Goal: Check status: Check status

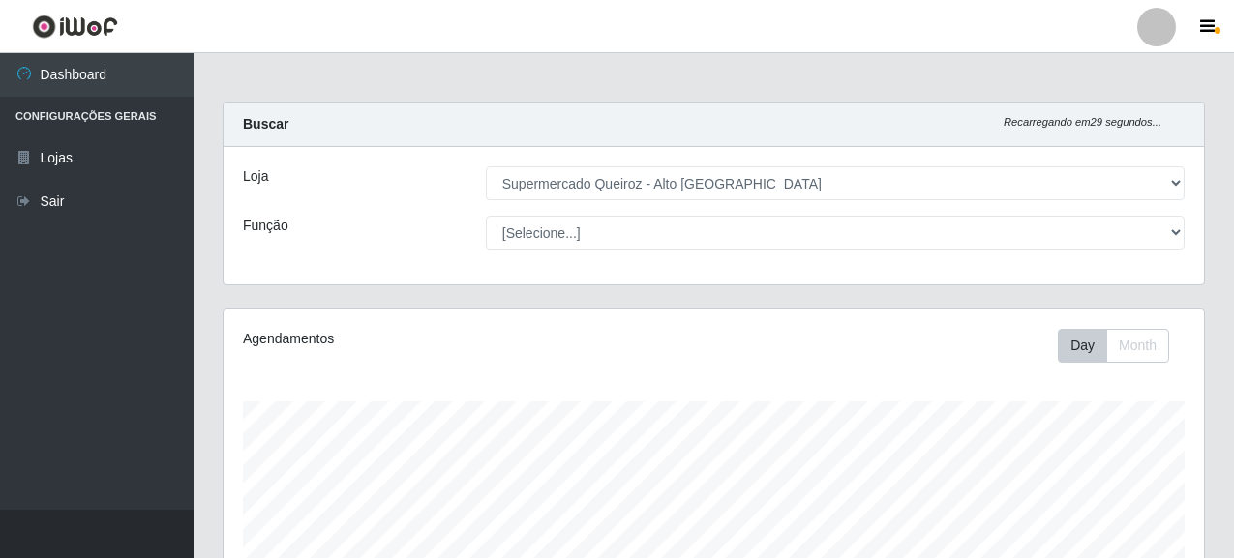
select select "496"
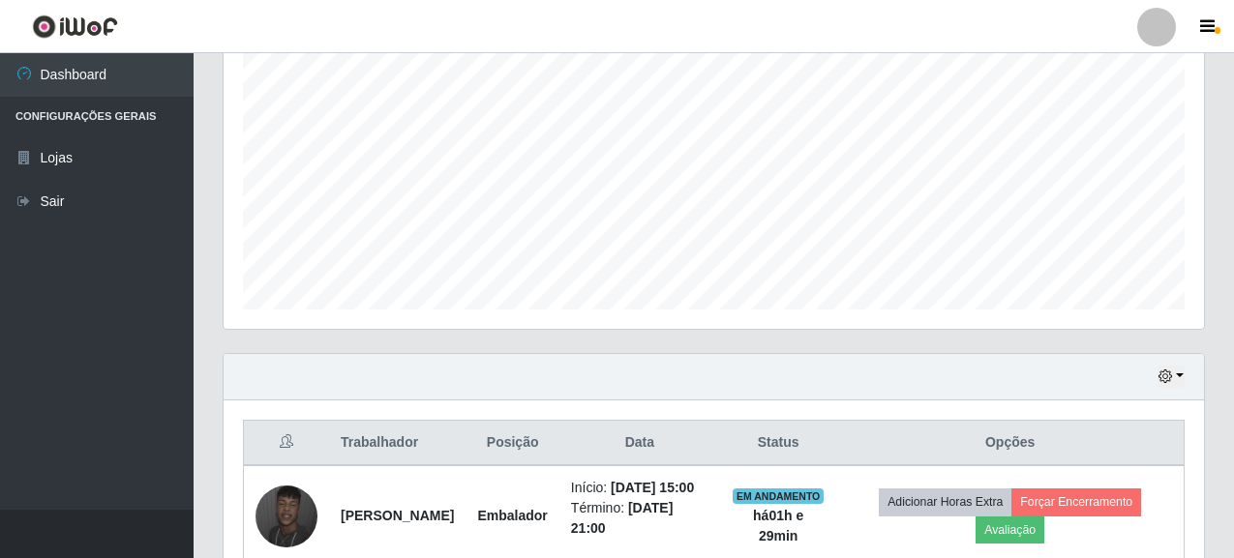
scroll to position [402, 980]
click at [1173, 371] on button "button" at bounding box center [1171, 377] width 27 height 22
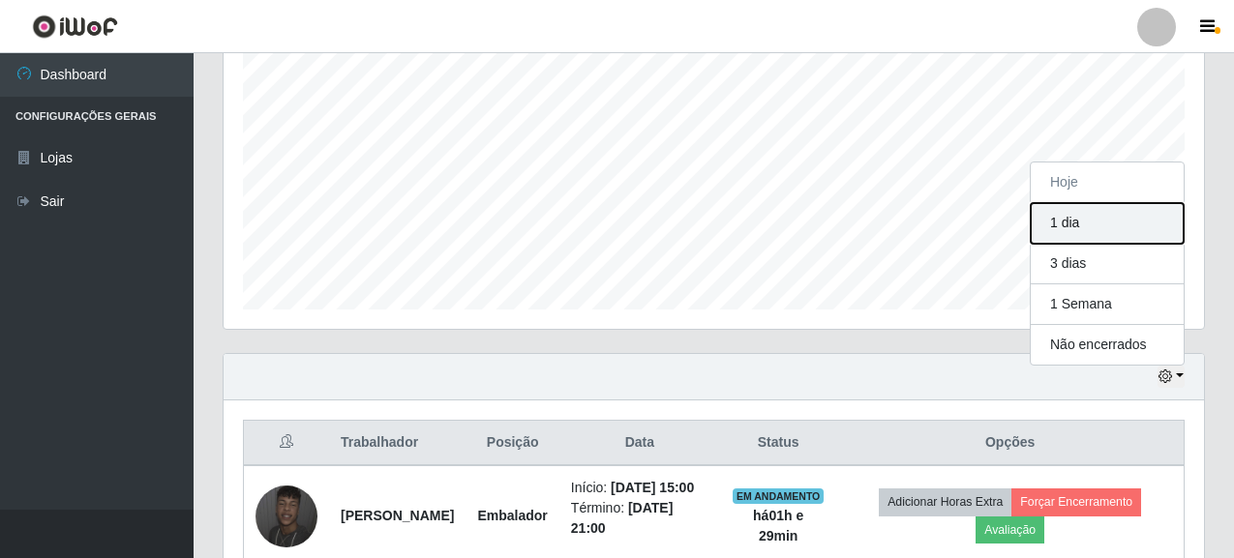
click at [1080, 239] on button "1 dia" at bounding box center [1107, 223] width 153 height 41
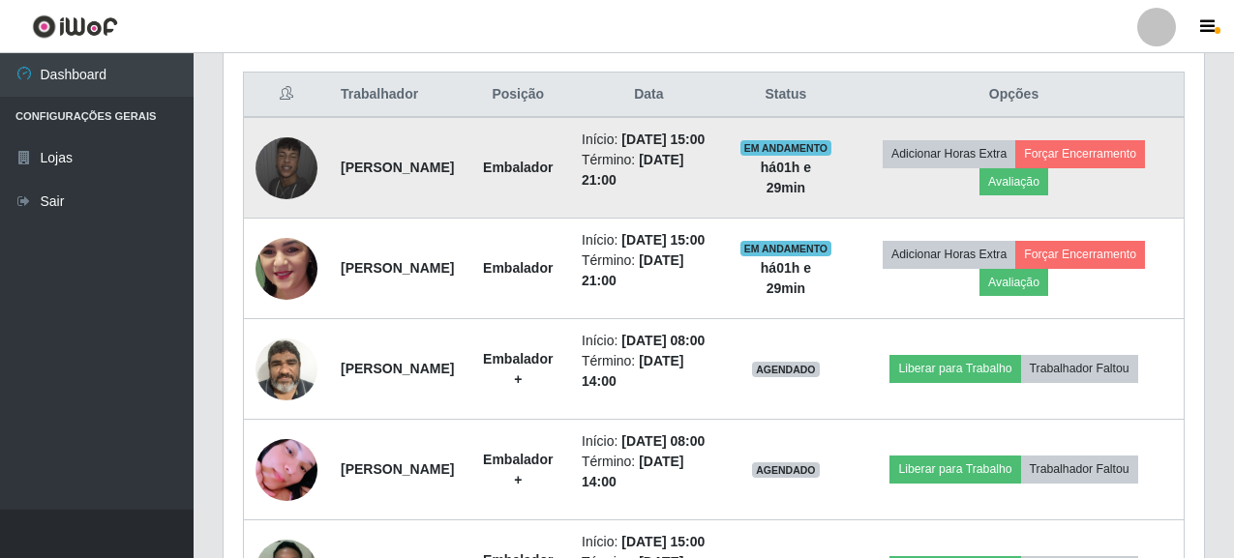
scroll to position [624, 0]
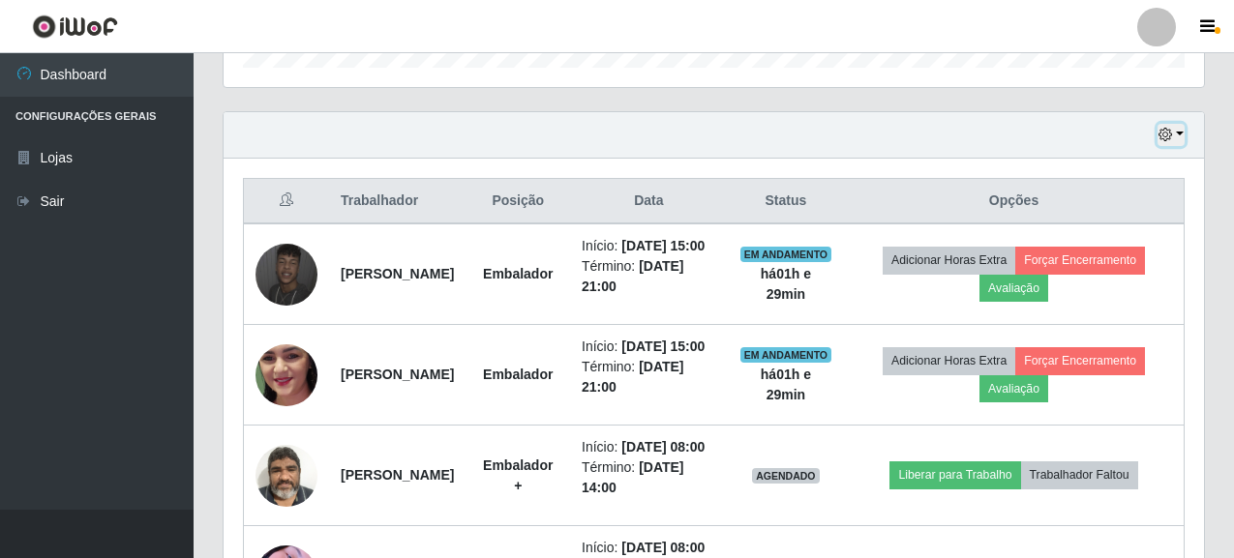
click at [1179, 133] on button "button" at bounding box center [1171, 135] width 27 height 22
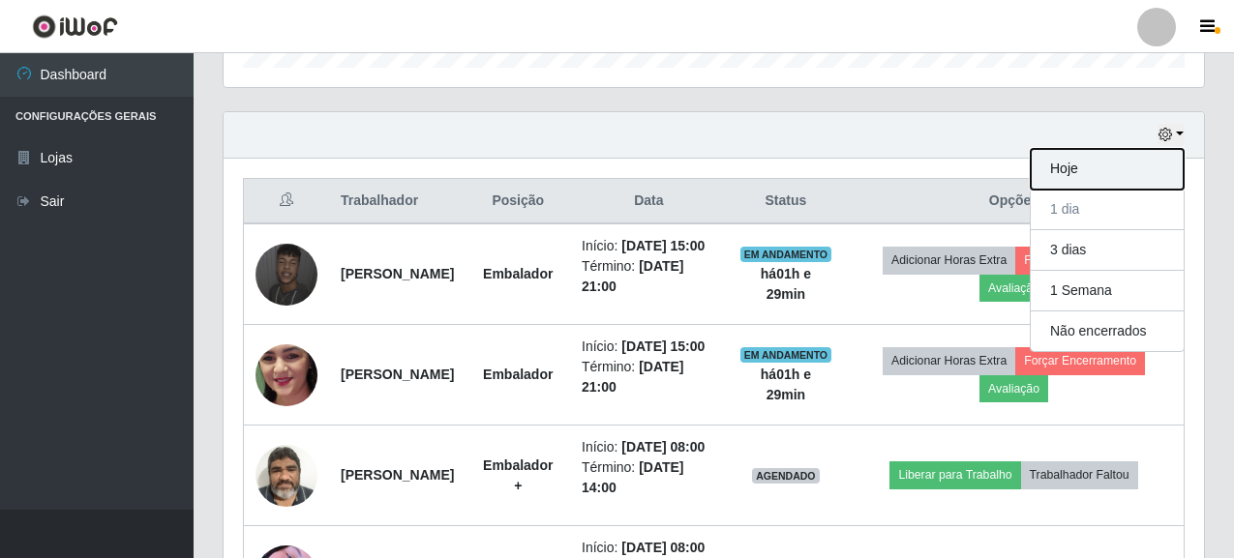
click at [1067, 172] on button "Hoje" at bounding box center [1107, 169] width 153 height 41
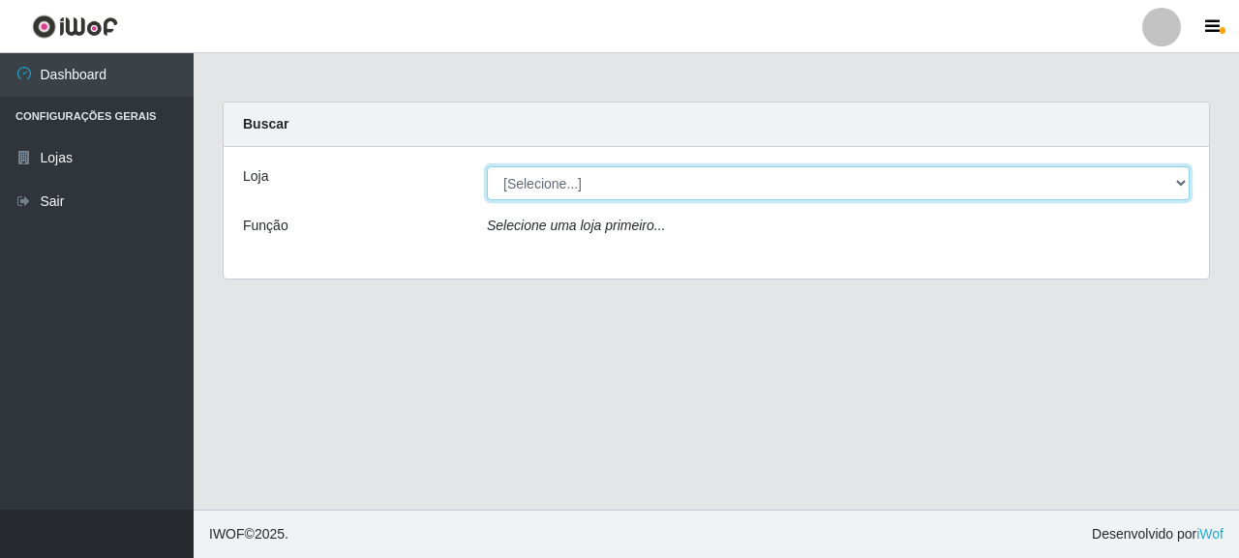
click at [814, 188] on select "[Selecione...] Supermercado Queiroz - [GEOGRAPHIC_DATA]" at bounding box center [838, 183] width 703 height 34
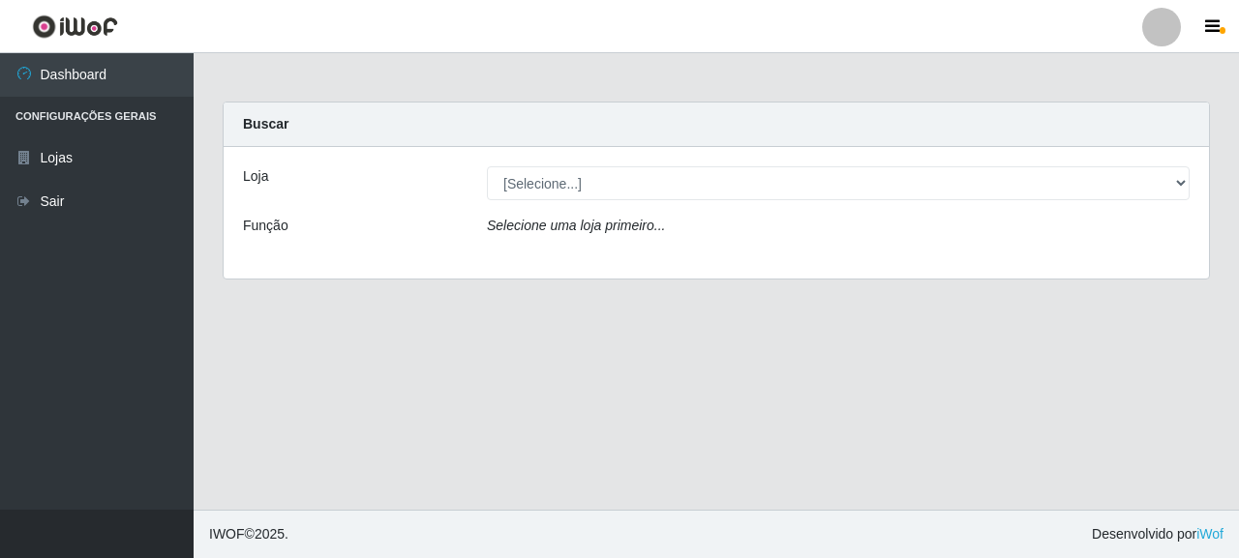
click at [640, 243] on div "Selecione uma loja primeiro..." at bounding box center [838, 230] width 732 height 28
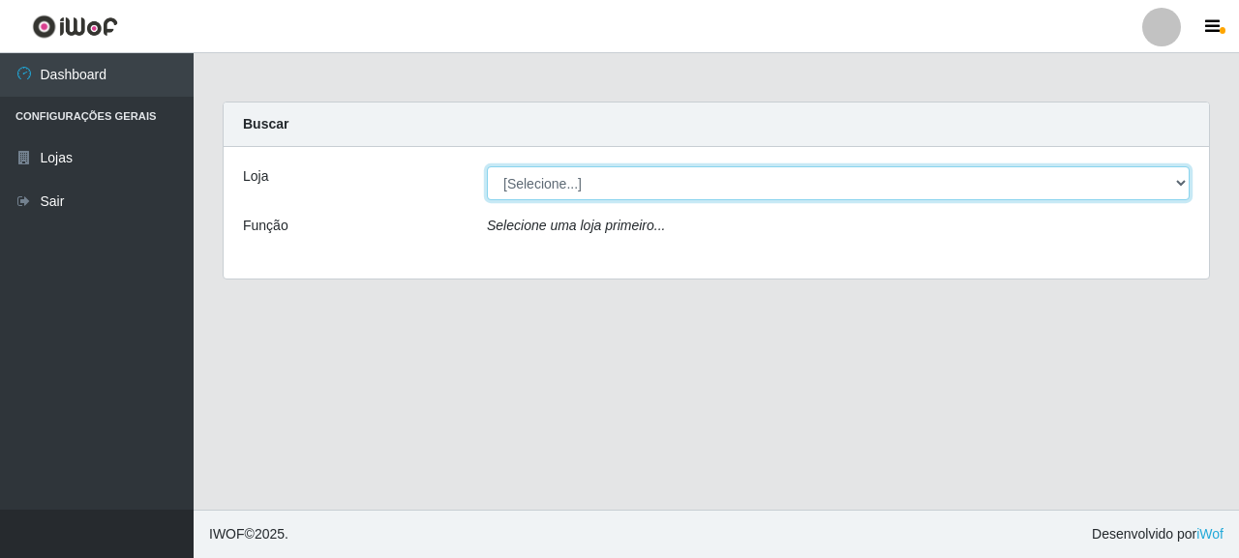
drag, startPoint x: 583, startPoint y: 176, endPoint x: 567, endPoint y: 184, distance: 17.3
click at [583, 176] on select "[Selecione...] Supermercado Queiroz - [GEOGRAPHIC_DATA]" at bounding box center [838, 183] width 703 height 34
select select "496"
click at [487, 166] on select "[Selecione...] Supermercado Queiroz - [GEOGRAPHIC_DATA]" at bounding box center [838, 183] width 703 height 34
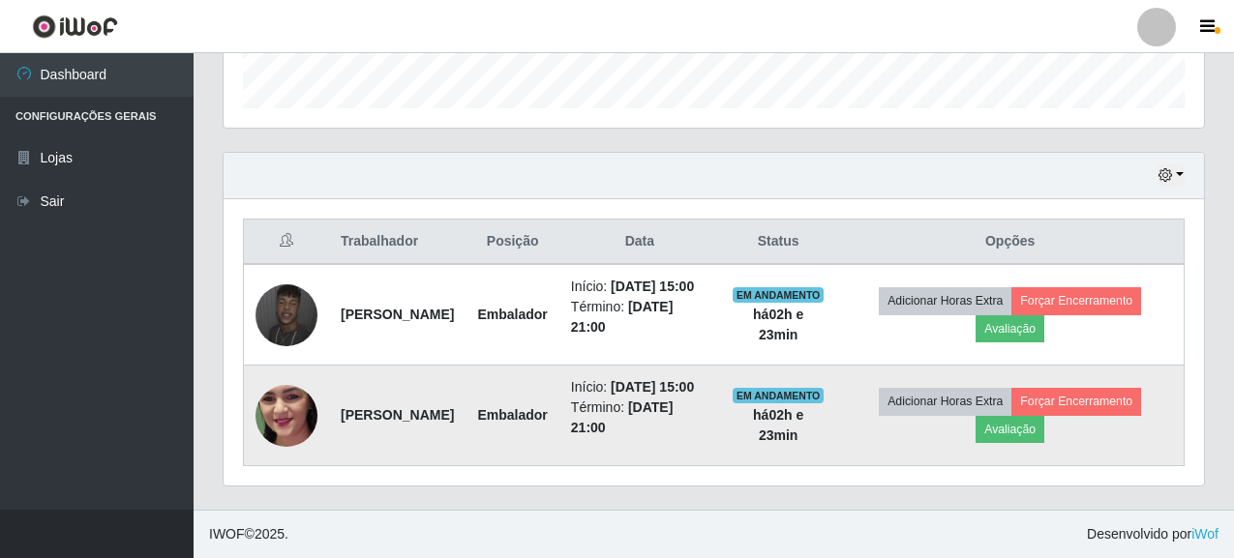
scroll to position [624, 0]
